Goal: Task Accomplishment & Management: Manage account settings

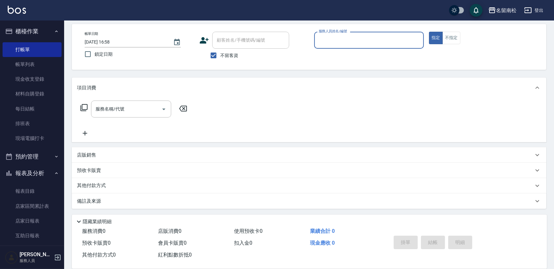
scroll to position [10, 0]
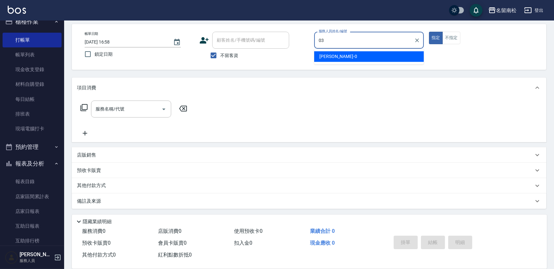
type input "[PERSON_NAME]-03"
type button "true"
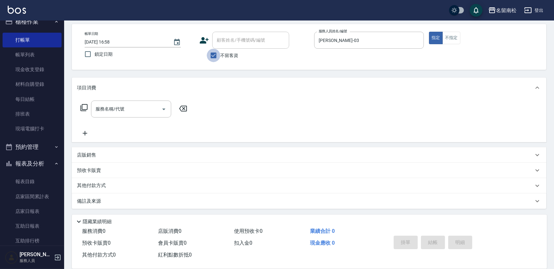
click at [216, 55] on input "不留客資" at bounding box center [213, 55] width 13 height 13
checkbox input "false"
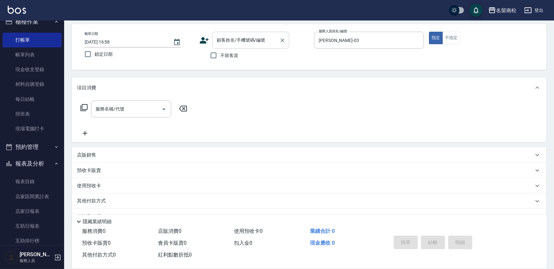
click at [227, 36] on div "顧客姓名/手機號碼/編號 顧客姓名/手機號碼/編號" at bounding box center [250, 40] width 77 height 17
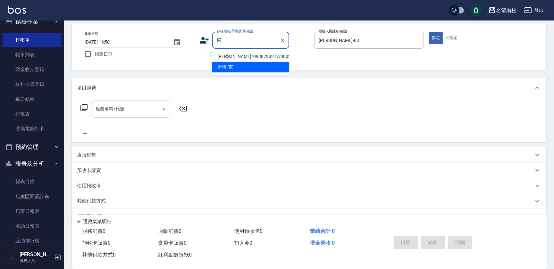
click at [246, 57] on li "[PERSON_NAME]/0938793377/3002" at bounding box center [250, 56] width 77 height 11
type input "[PERSON_NAME]/0938793377/3002"
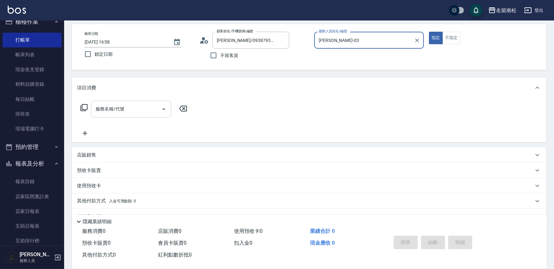
click at [127, 114] on input "服務名稱/代號" at bounding box center [126, 108] width 65 height 11
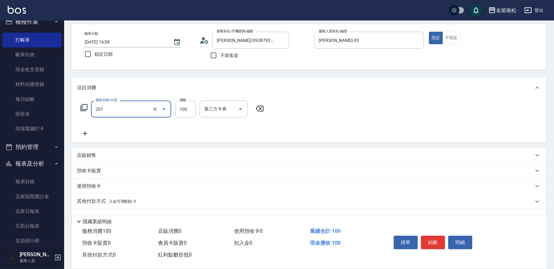
type input "洗髮[100](201)"
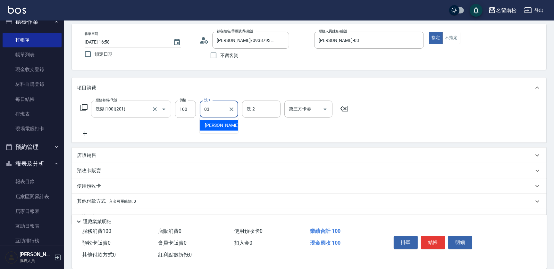
type input "[PERSON_NAME]-03"
click at [81, 135] on icon at bounding box center [85, 134] width 16 height 8
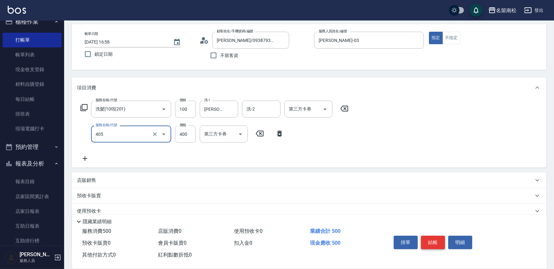
type input "剪髮(400)(405)"
click at [433, 238] on button "結帳" at bounding box center [433, 242] width 24 height 13
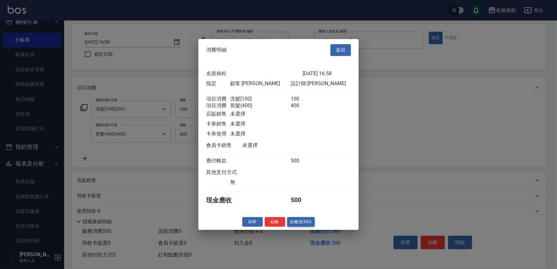
click at [299, 220] on button "結帳並列印" at bounding box center [301, 222] width 28 height 10
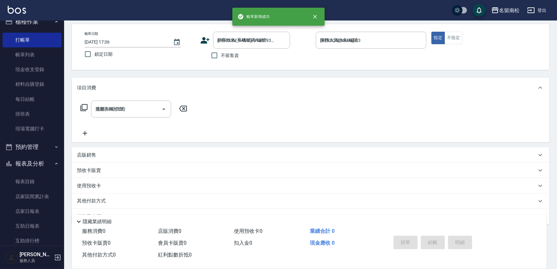
type input "[DATE] 17:36"
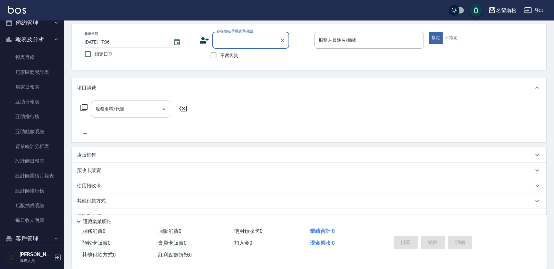
scroll to position [159, 0]
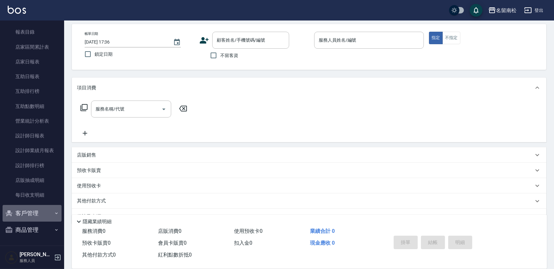
click at [46, 216] on button "客戶管理" at bounding box center [32, 213] width 59 height 17
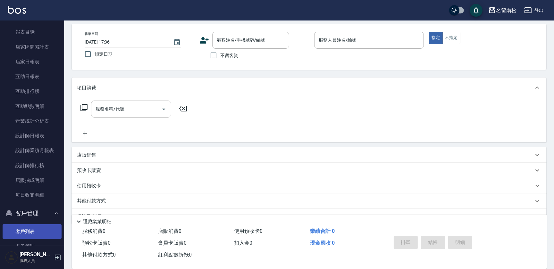
click at [37, 229] on link "客戶列表" at bounding box center [32, 231] width 59 height 15
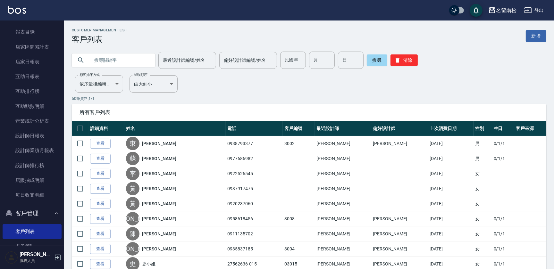
click at [109, 64] on input "text" at bounding box center [120, 60] width 60 height 17
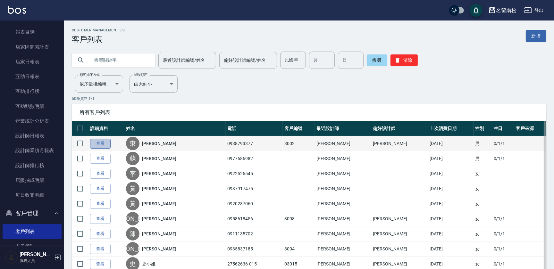
click at [104, 144] on link "查看" at bounding box center [100, 144] width 21 height 10
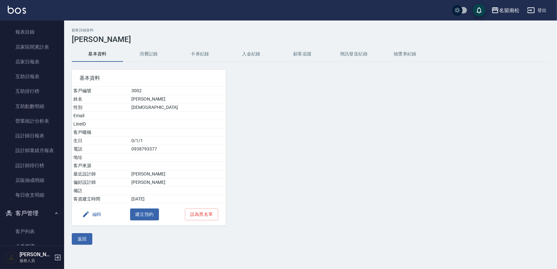
click at [160, 56] on button "消費記錄" at bounding box center [148, 53] width 51 height 15
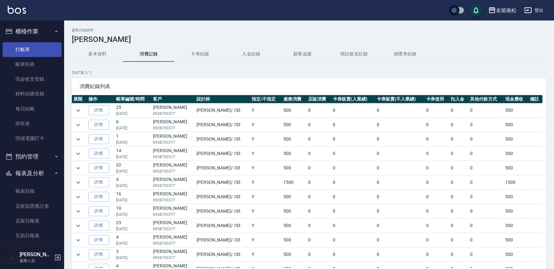
click at [41, 48] on link "打帳單" at bounding box center [32, 49] width 59 height 15
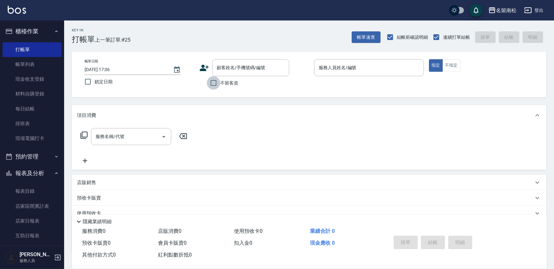
click at [213, 83] on input "不留客資" at bounding box center [213, 82] width 13 height 13
checkbox input "true"
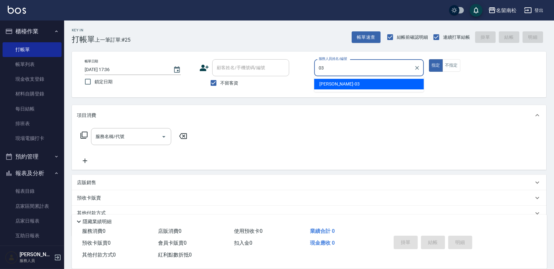
type input "[PERSON_NAME]-03"
type button "true"
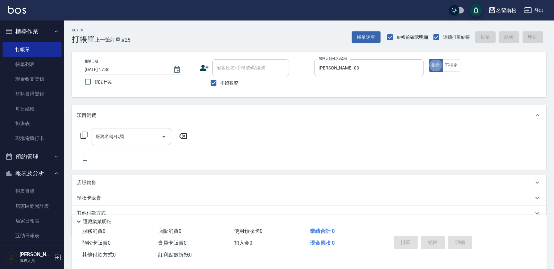
click at [124, 137] on input "服務名稱/代號" at bounding box center [126, 136] width 65 height 11
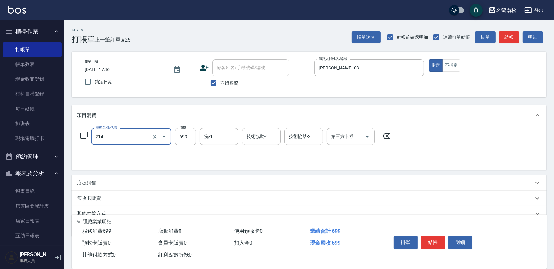
type input "滾珠洗髪699(214)"
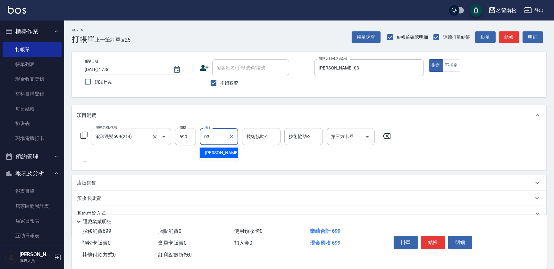
type input "[PERSON_NAME]-03"
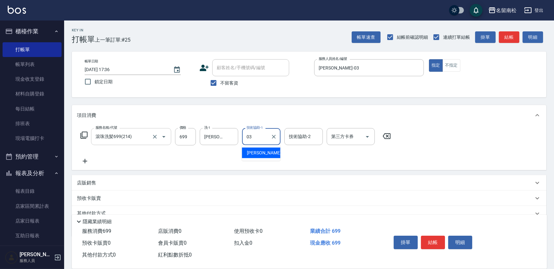
type input "[PERSON_NAME]-03"
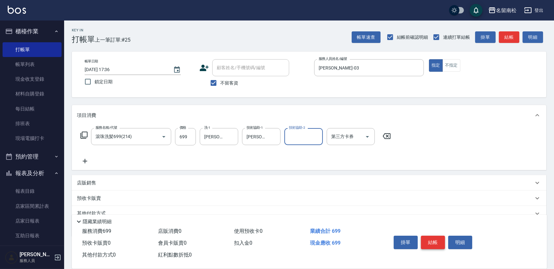
click at [435, 243] on button "結帳" at bounding box center [433, 242] width 24 height 13
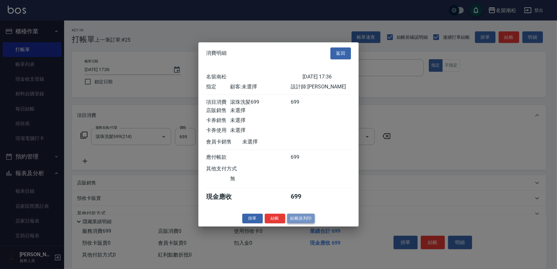
click at [298, 224] on button "結帳並列印" at bounding box center [301, 219] width 28 height 10
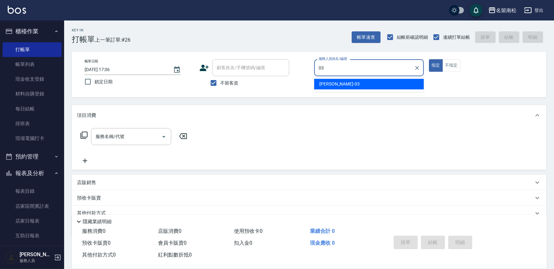
type input "[PERSON_NAME]-03"
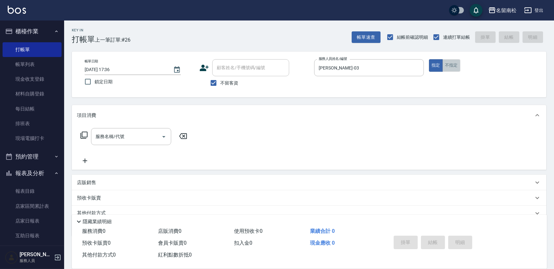
click at [455, 67] on button "不指定" at bounding box center [451, 65] width 18 height 12
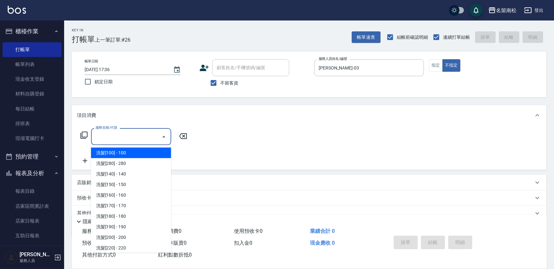
click at [141, 138] on input "服務名稱/代號" at bounding box center [126, 136] width 65 height 11
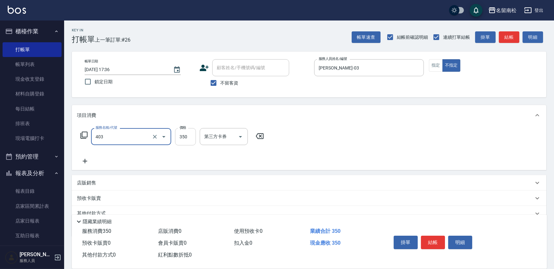
type input "剪髮(350)(403)"
click at [179, 135] on input "350" at bounding box center [185, 136] width 21 height 17
type input "380"
click at [436, 240] on button "結帳" at bounding box center [433, 242] width 24 height 13
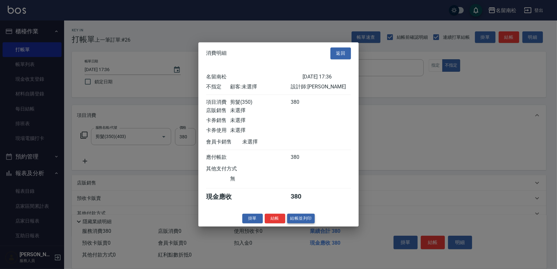
click at [301, 220] on button "結帳並列印" at bounding box center [301, 219] width 28 height 10
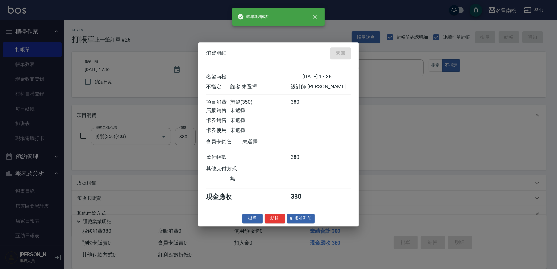
type input "[DATE] 17:56"
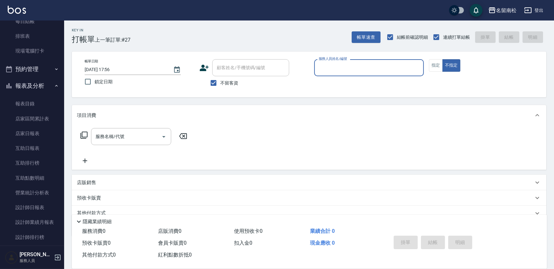
scroll to position [111, 0]
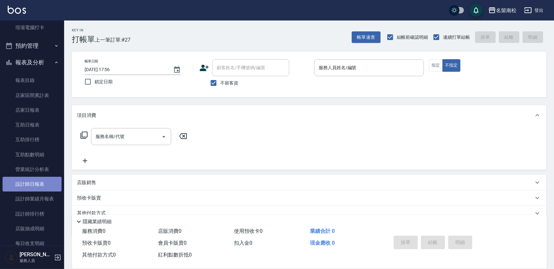
click at [36, 184] on link "設計師日報表" at bounding box center [32, 184] width 59 height 15
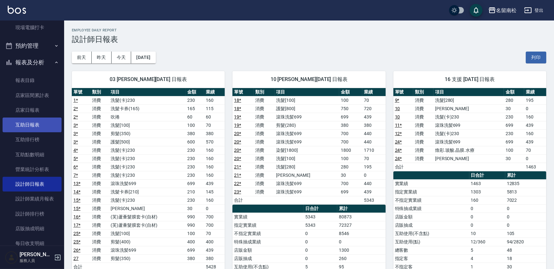
click at [48, 123] on link "互助日報表" at bounding box center [32, 125] width 59 height 15
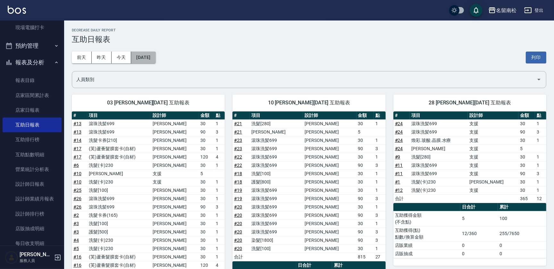
click at [155, 56] on button "[DATE]" at bounding box center [143, 58] width 24 height 12
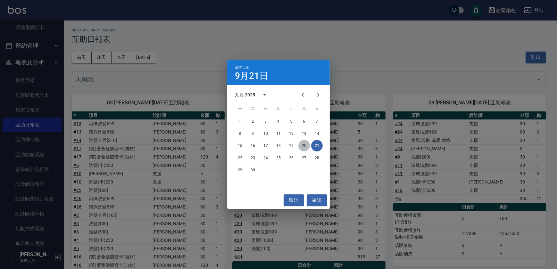
click at [305, 144] on button "20" at bounding box center [304, 146] width 12 height 12
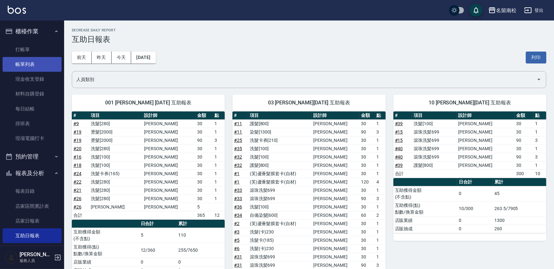
click at [35, 66] on link "帳單列表" at bounding box center [32, 64] width 59 height 15
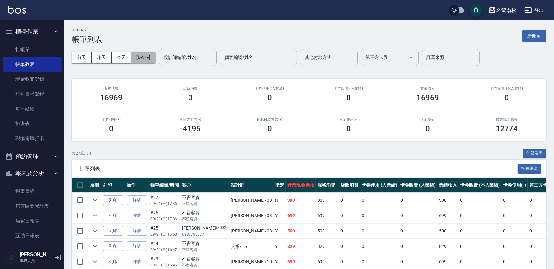
click at [155, 58] on button "[DATE]" at bounding box center [143, 58] width 24 height 12
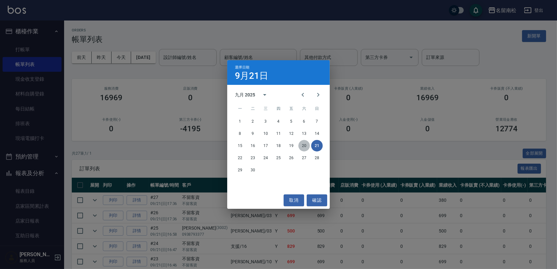
click at [304, 149] on button "20" at bounding box center [304, 146] width 12 height 12
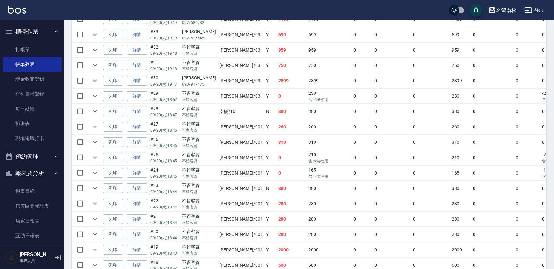
scroll to position [312, 0]
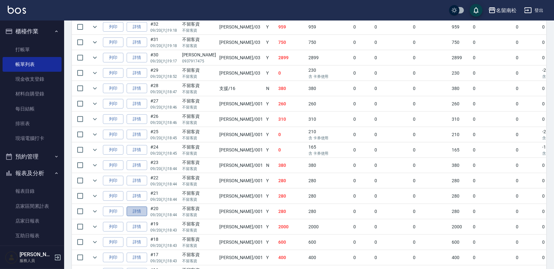
click at [136, 210] on link "詳情" at bounding box center [137, 212] width 21 height 10
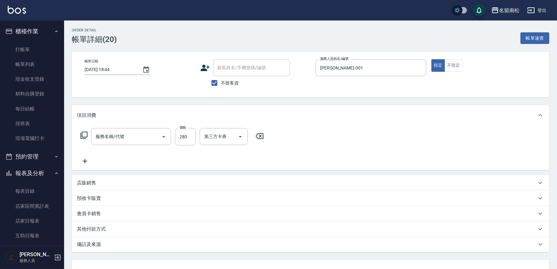
type input "[DATE] 18:44"
checkbox input "true"
type input "[PERSON_NAME]-001"
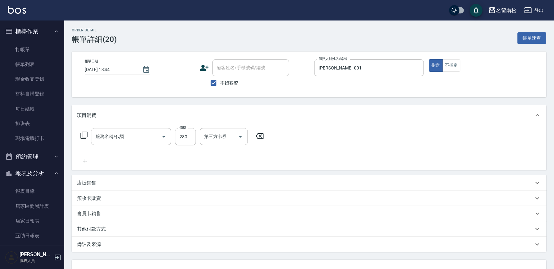
type input "洗髮[280](202)"
click at [232, 140] on icon "Clear" at bounding box center [231, 137] width 6 height 6
type input "[PERSON_NAME]-10"
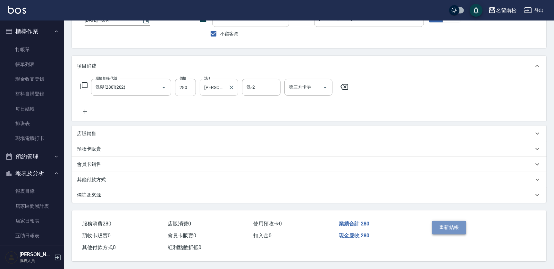
click at [455, 223] on button "重新結帳" at bounding box center [449, 227] width 34 height 13
